Goal: Check status: Check status

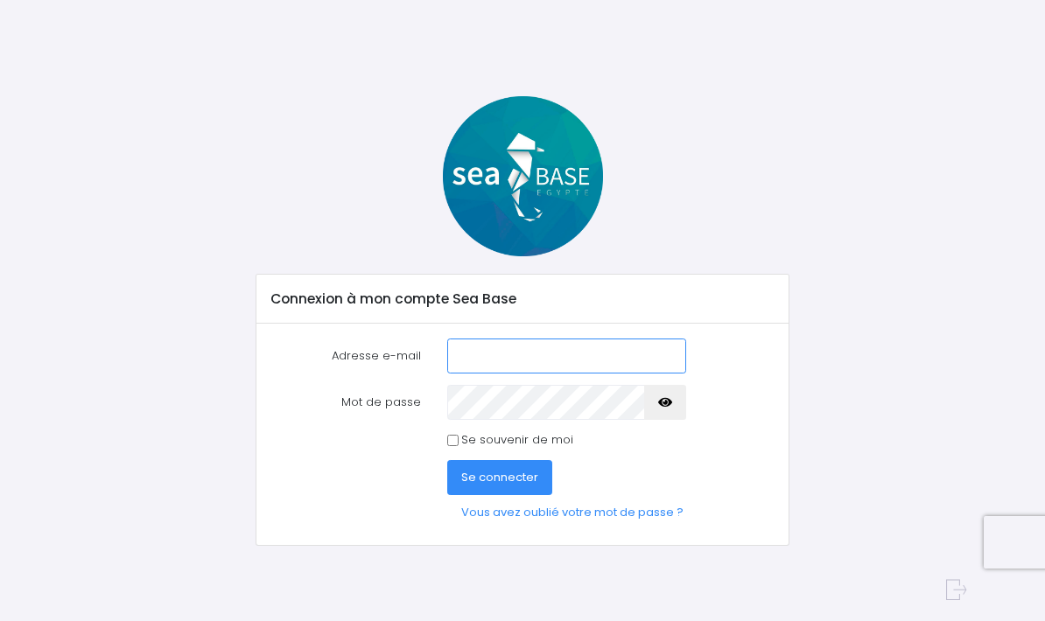
type input "[PERSON_NAME][EMAIL_ADDRESS][DOMAIN_NAME]"
click at [457, 446] on input "Se souvenir de moi" at bounding box center [452, 440] width 11 height 11
checkbox input "true"
click at [503, 486] on button "Se connecter" at bounding box center [499, 477] width 105 height 35
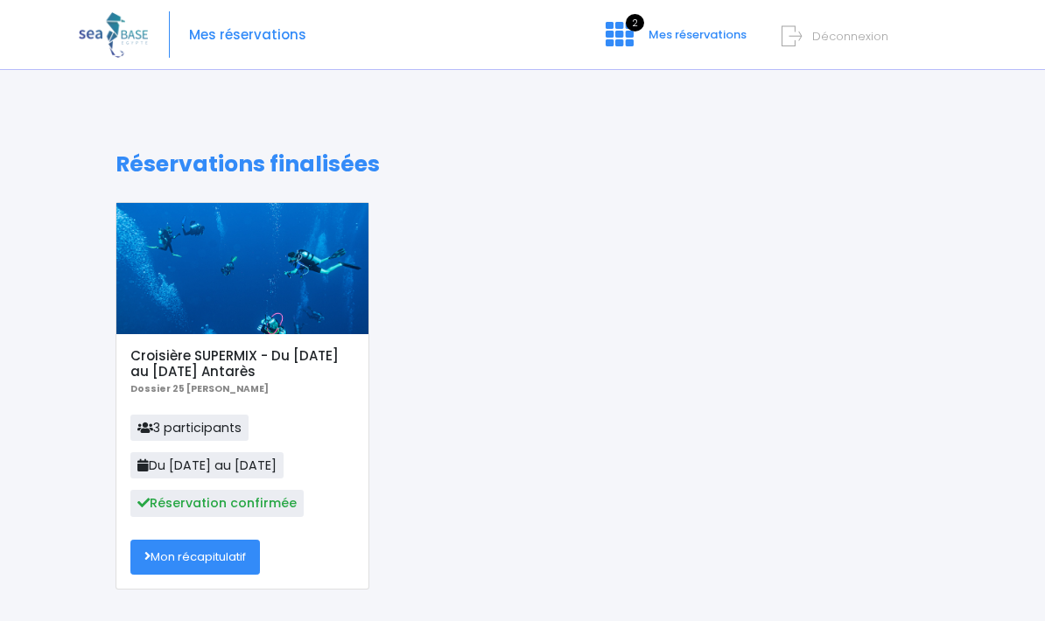
click at [231, 567] on link "Mon récapitulatif" at bounding box center [195, 557] width 130 height 35
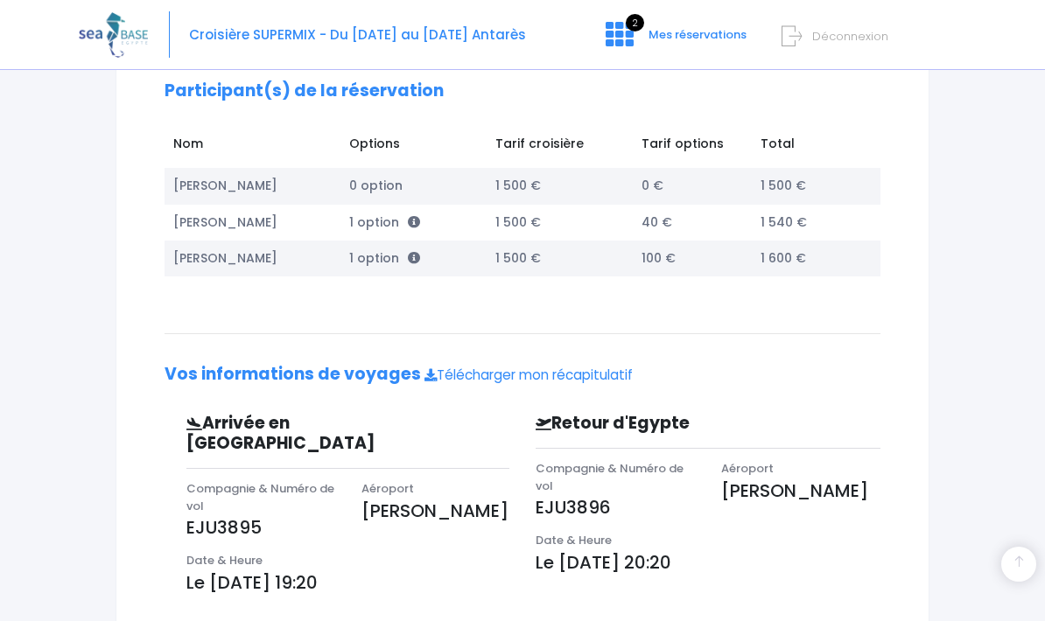
scroll to position [250, 0]
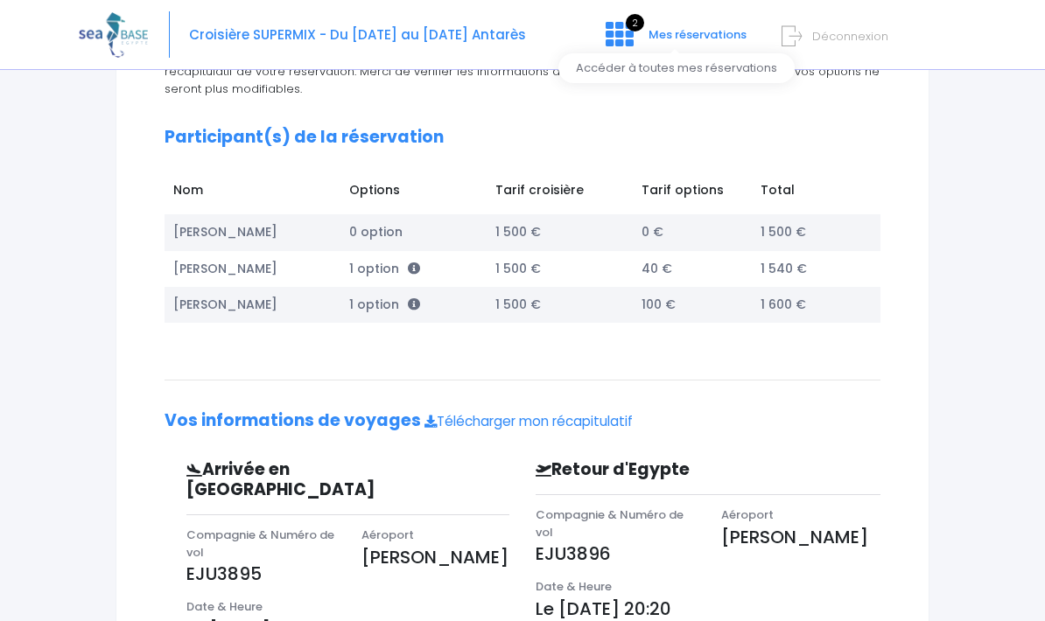
click at [710, 39] on span "Mes réservations" at bounding box center [697, 34] width 98 height 17
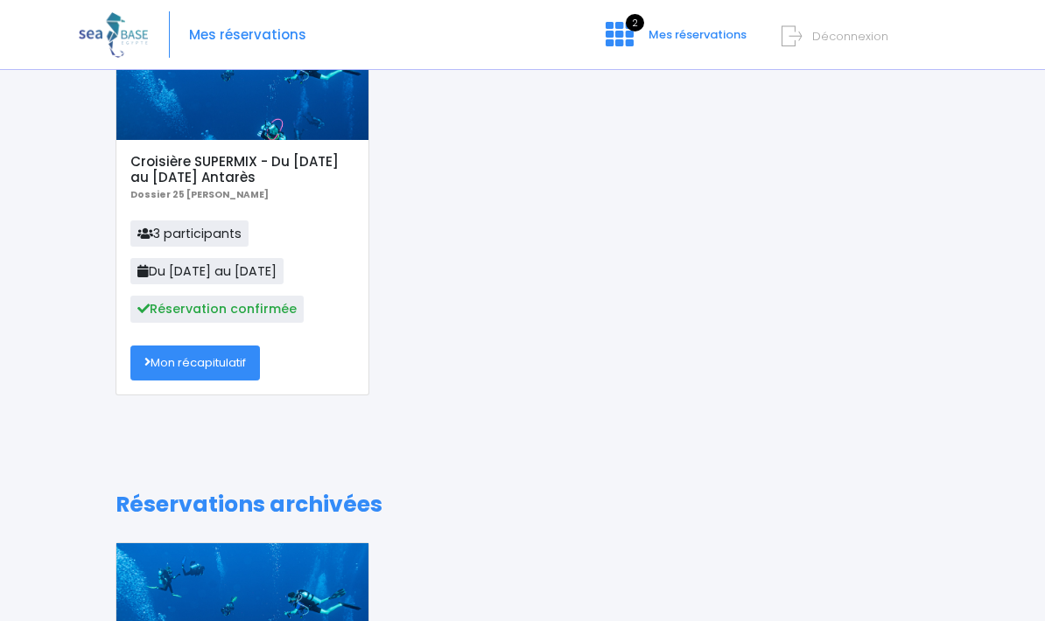
scroll to position [193, 0]
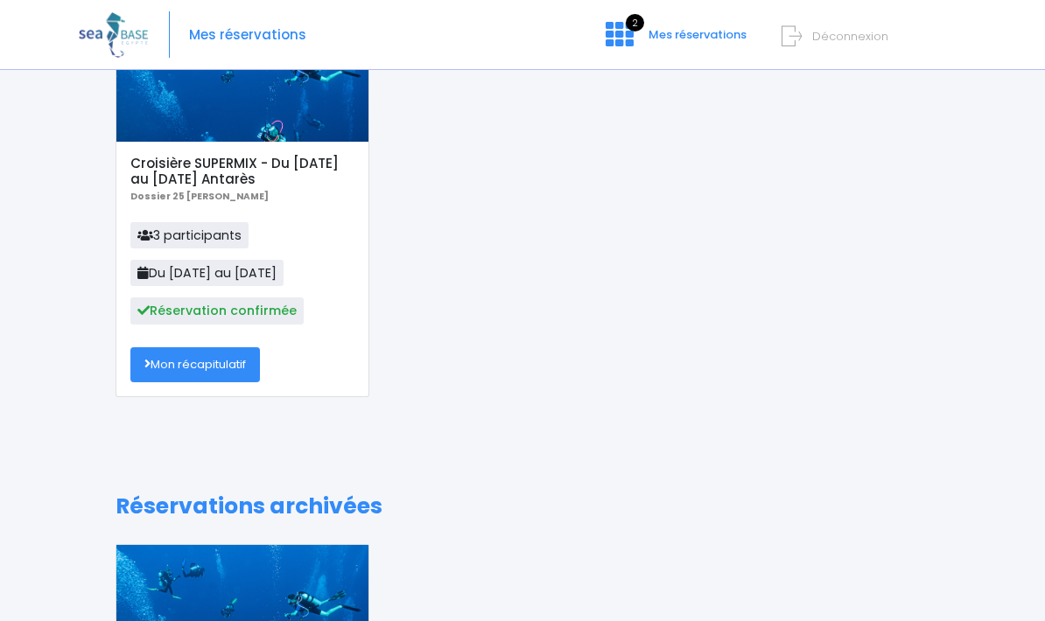
click at [245, 361] on link "Mon récapitulatif" at bounding box center [195, 364] width 130 height 35
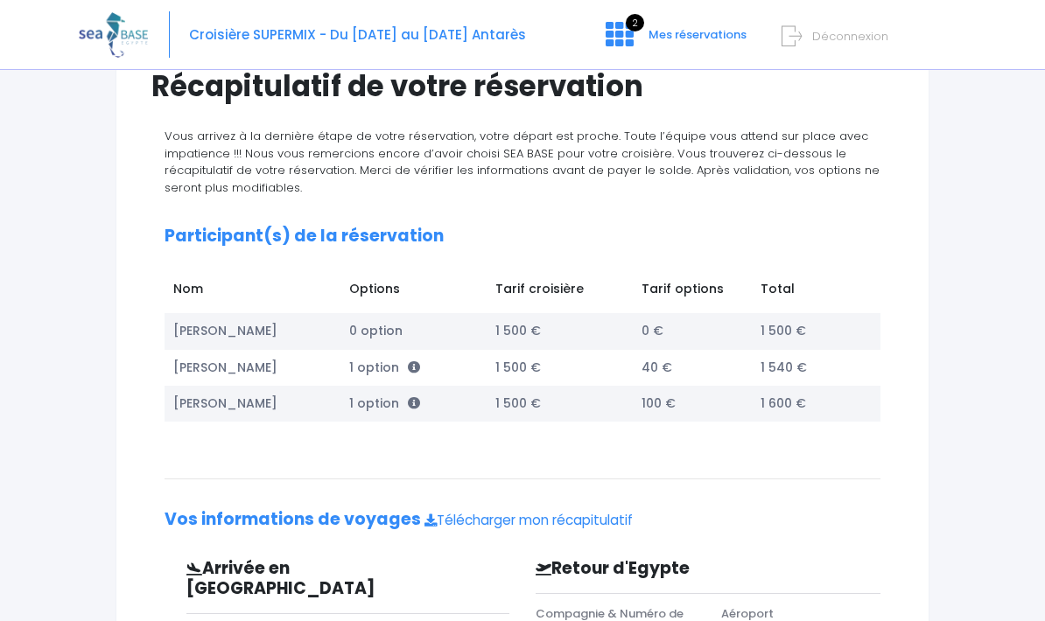
scroll to position [142, 0]
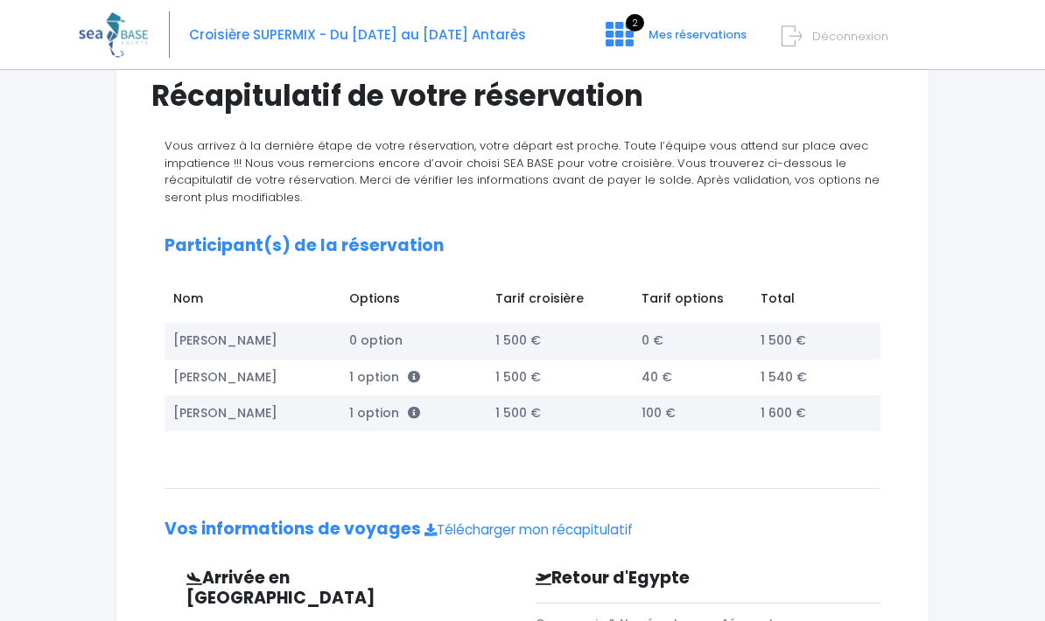
click at [667, 448] on div "Vous arrivez à la dernière étape de votre réservation, votre départ est proche.…" at bounding box center [522, 530] width 742 height 787
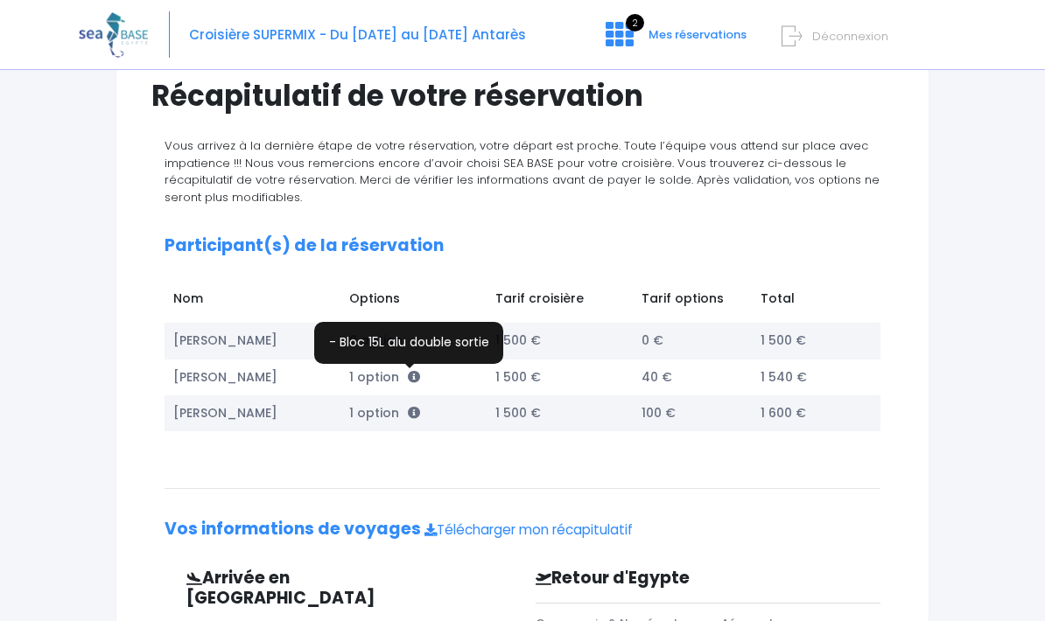
click at [415, 380] on icon at bounding box center [414, 377] width 12 height 12
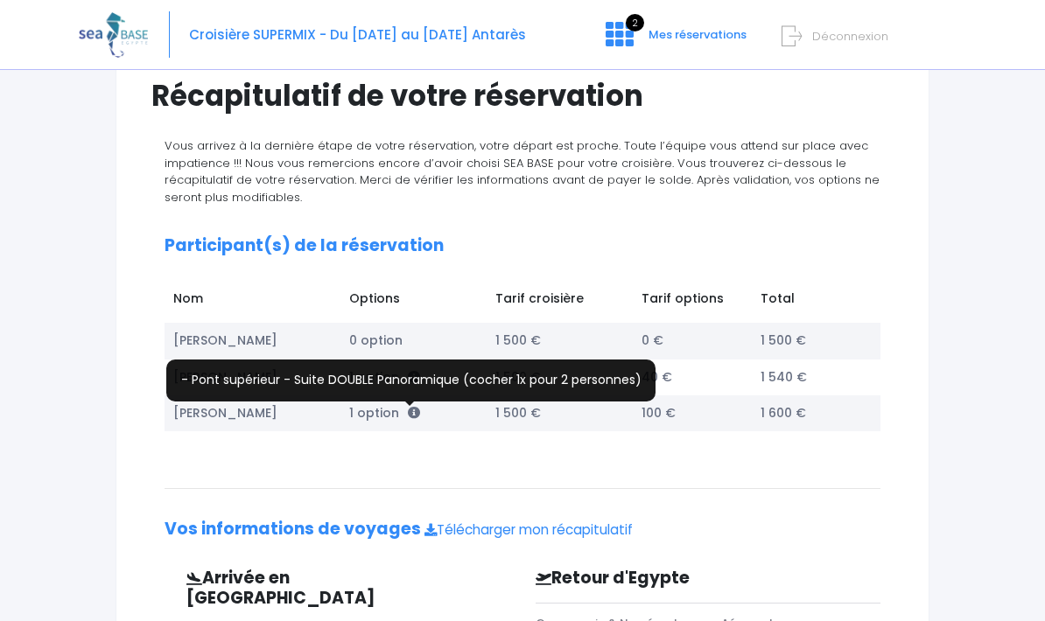
click at [408, 408] on icon at bounding box center [414, 413] width 12 height 12
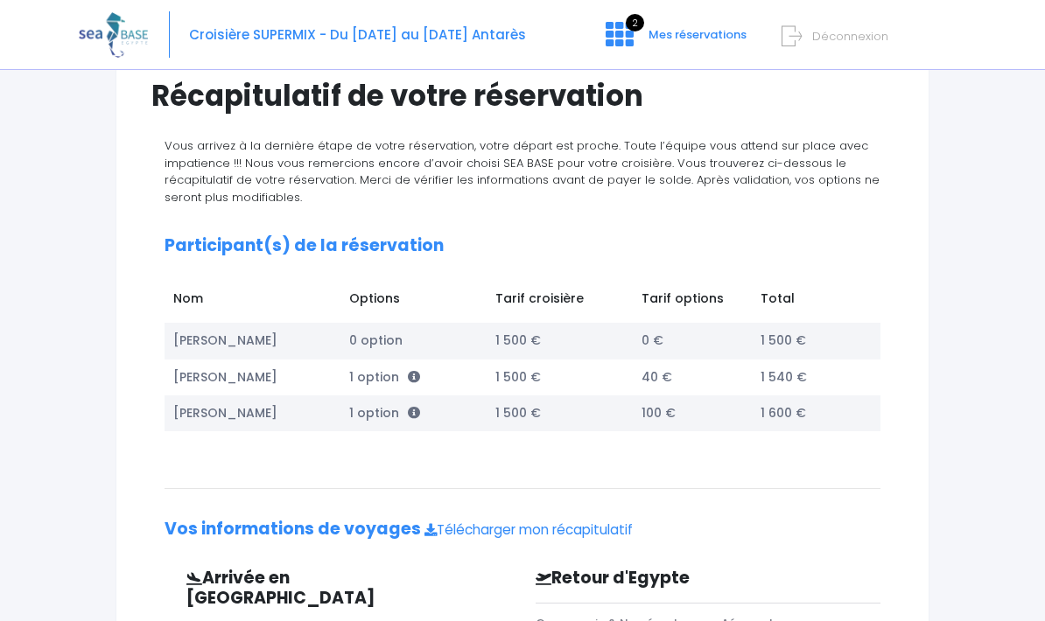
click at [517, 479] on div "Vous arrivez à la dernière étape de votre réservation, votre départ est proche.…" at bounding box center [522, 530] width 742 height 787
